Goal: Book appointment/travel/reservation

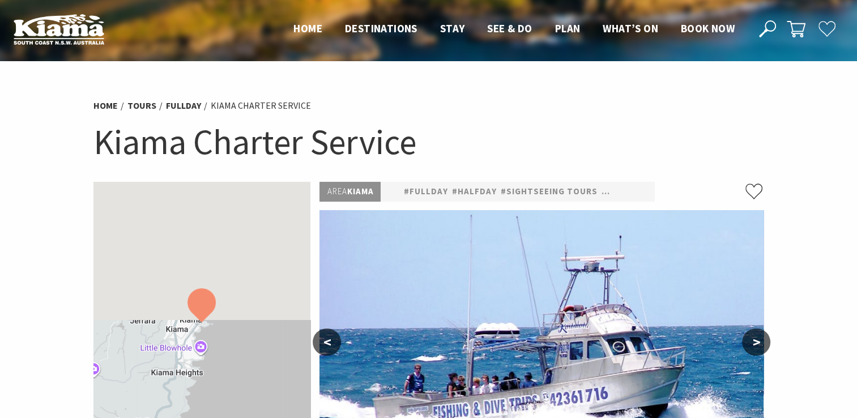
select select "3"
select select "2"
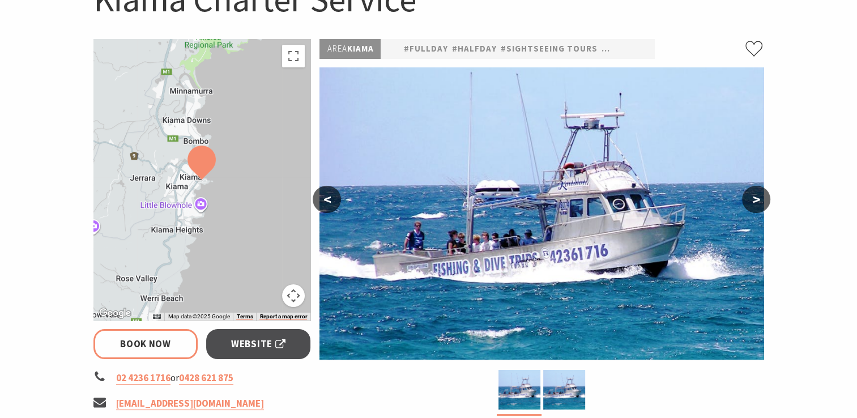
scroll to position [159, 0]
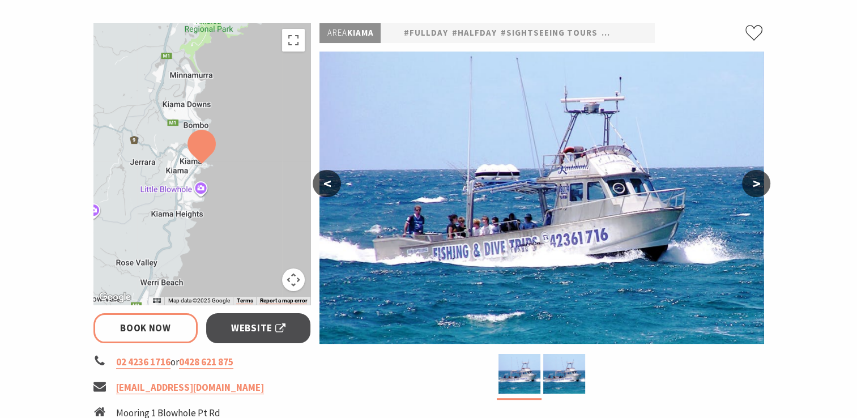
click at [757, 178] on button ">" at bounding box center [756, 183] width 28 height 27
click at [756, 182] on button ">" at bounding box center [756, 183] width 28 height 27
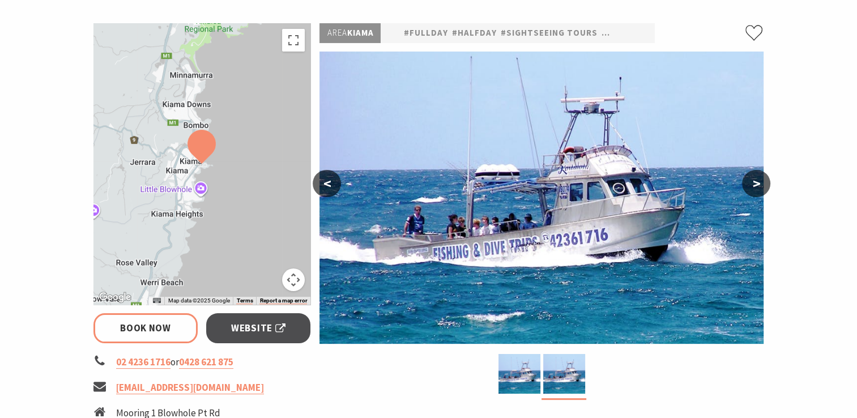
click at [756, 182] on button ">" at bounding box center [756, 183] width 28 height 27
click at [322, 182] on button "<" at bounding box center [327, 183] width 28 height 27
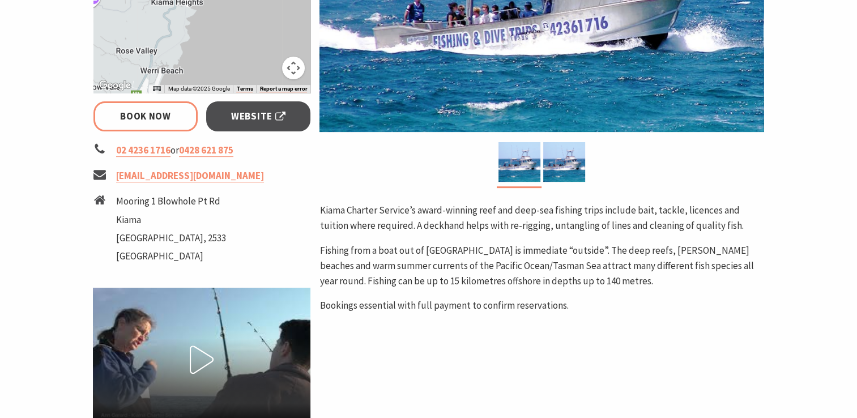
scroll to position [393, 0]
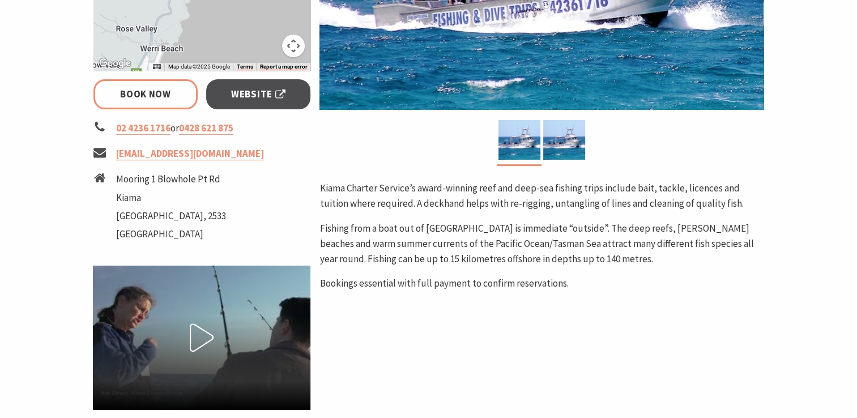
click at [198, 334] on icon at bounding box center [202, 338] width 28 height 28
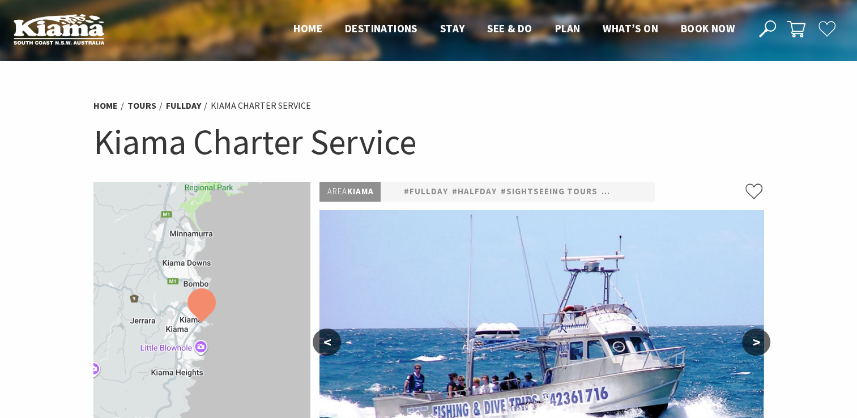
select select "3"
select select "2"
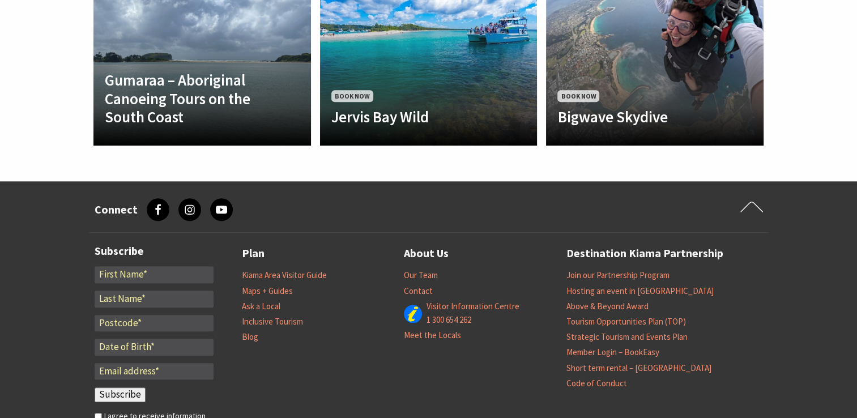
scroll to position [1249, 0]
